Goal: Task Accomplishment & Management: Use online tool/utility

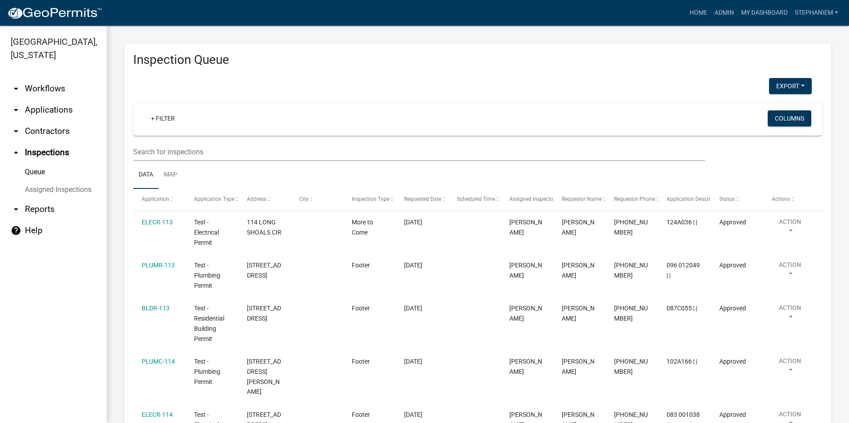
select select "3: 100"
click at [153, 113] on link "+ Filter" at bounding box center [163, 119] width 38 height 16
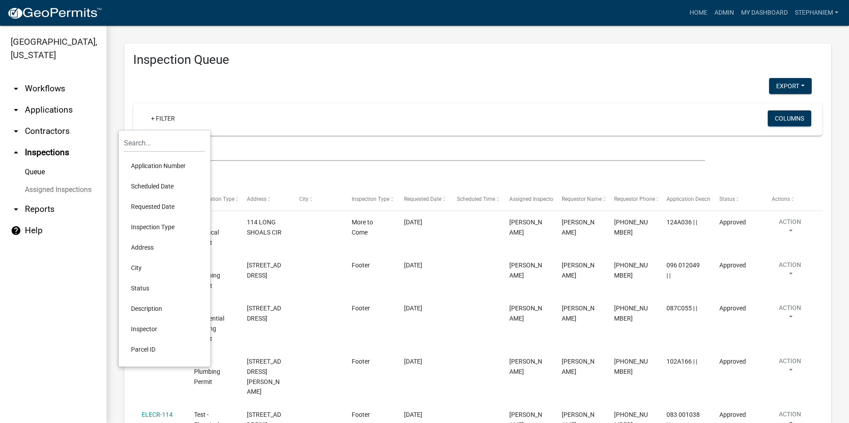
click at [173, 205] on li "Requested Date" at bounding box center [164, 207] width 81 height 20
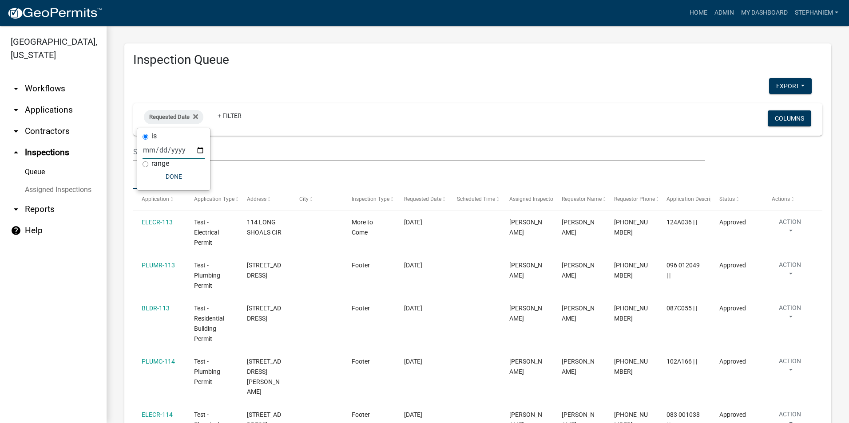
click at [201, 147] on input "date" at bounding box center [173, 150] width 62 height 18
type input "[DATE]"
click at [193, 173] on button "Done" at bounding box center [193, 177] width 62 height 16
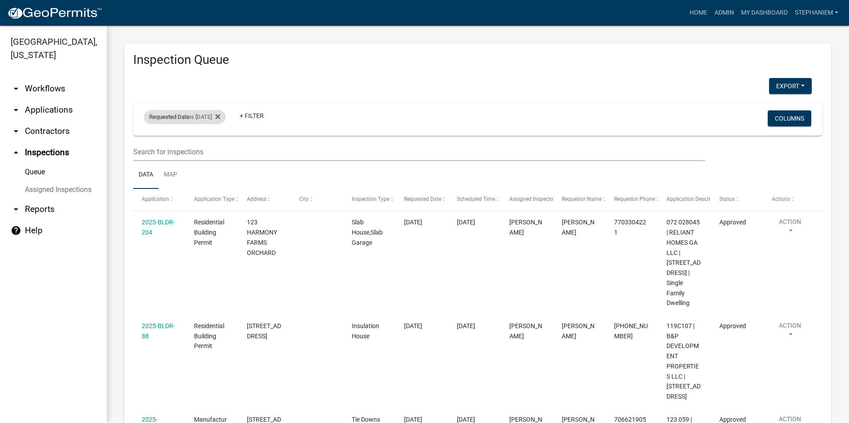
click at [211, 117] on div "Requested Date is [DATE]" at bounding box center [185, 117] width 82 height 14
click at [220, 155] on input "[DATE]" at bounding box center [193, 150] width 62 height 18
click at [219, 150] on input "[DATE]" at bounding box center [193, 150] width 62 height 18
type input "[DATE]"
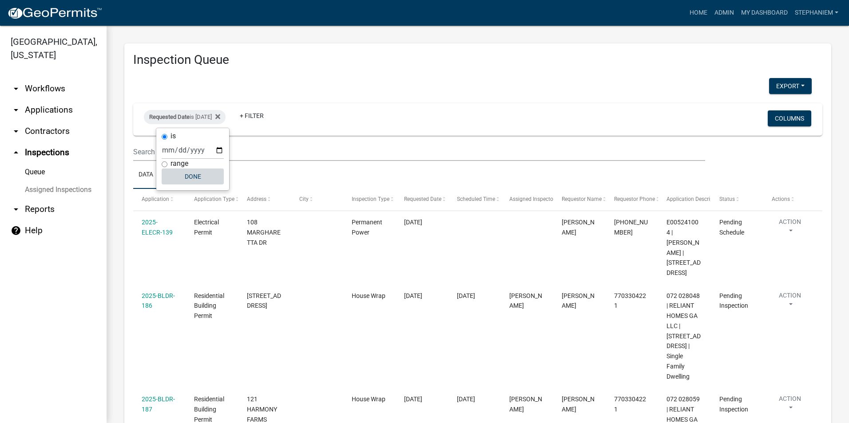
click at [195, 175] on button "Done" at bounding box center [193, 177] width 62 height 16
